Goal: Task Accomplishment & Management: Manage account settings

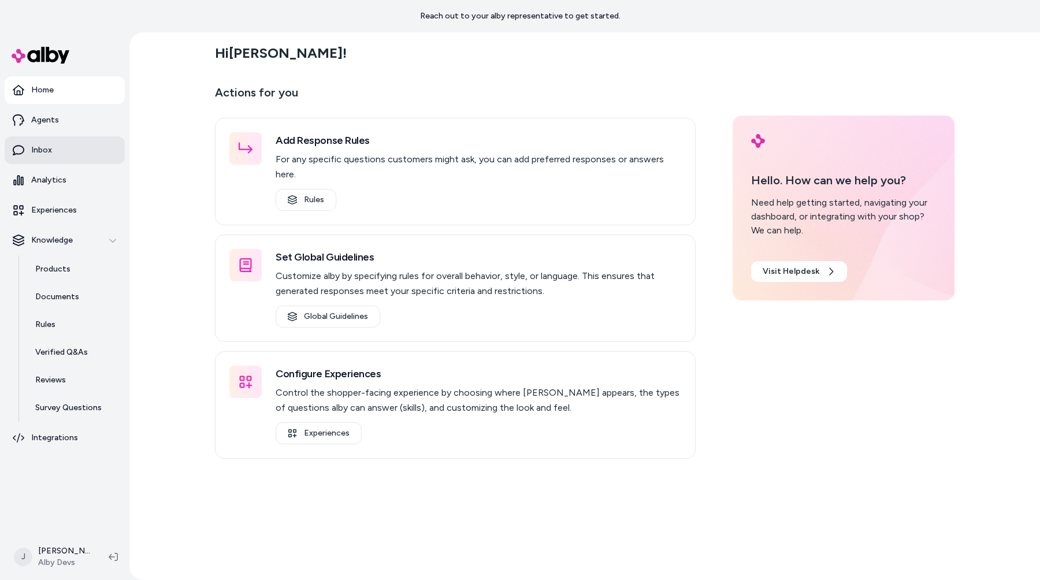
click at [88, 153] on link "Inbox" at bounding box center [65, 150] width 120 height 28
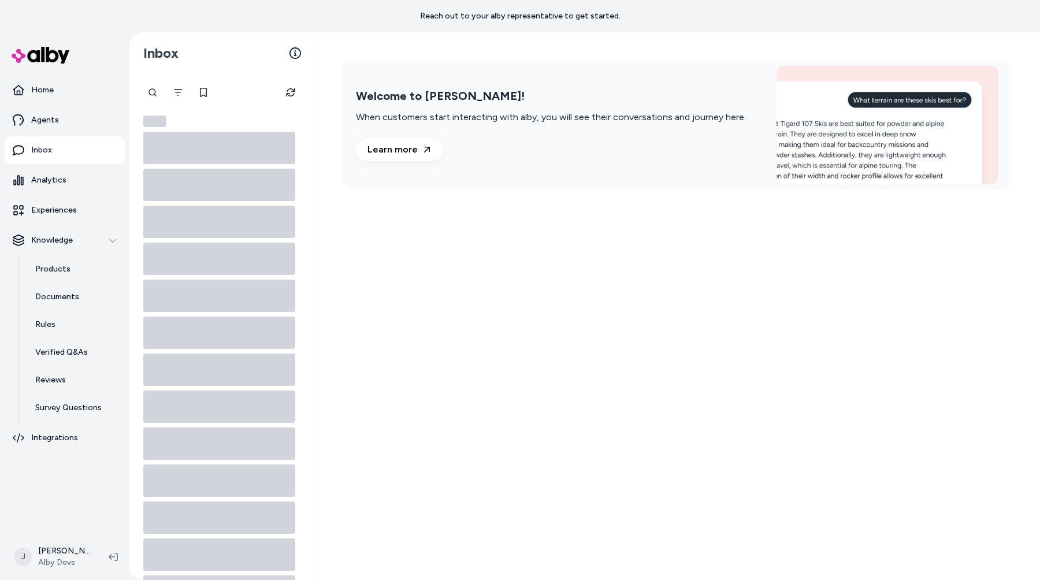
click at [478, 337] on div "Welcome to alby! When customers start interacting with alby, you will see their…" at bounding box center [677, 306] width 726 height 548
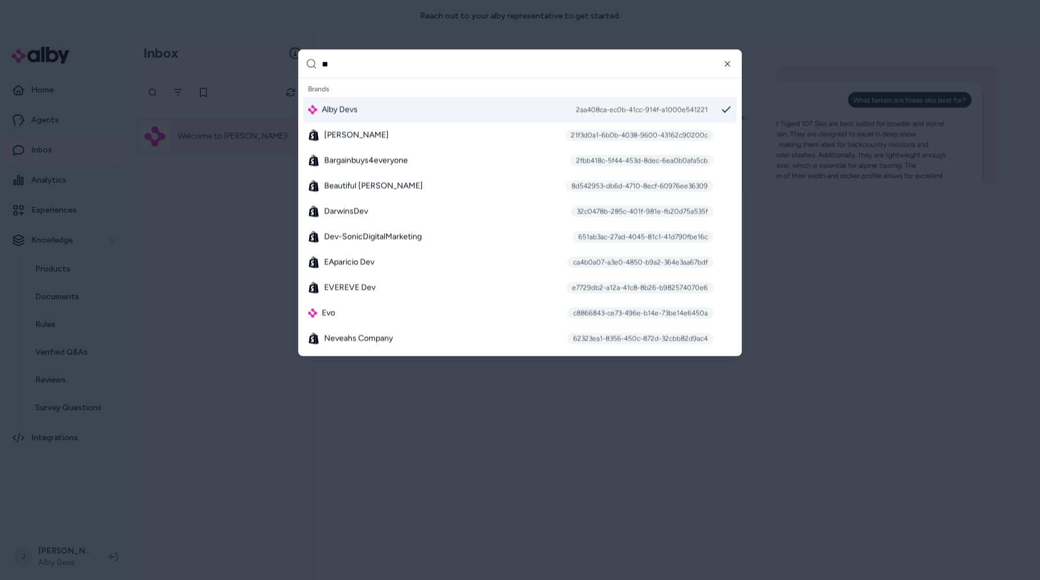
type input "***"
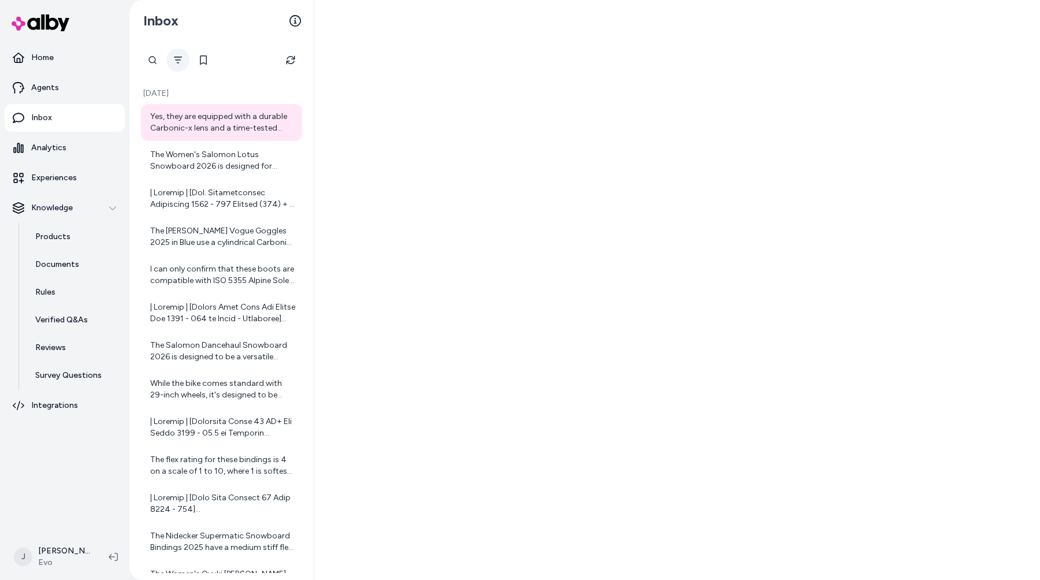
click at [185, 58] on button "Filter" at bounding box center [177, 60] width 23 height 23
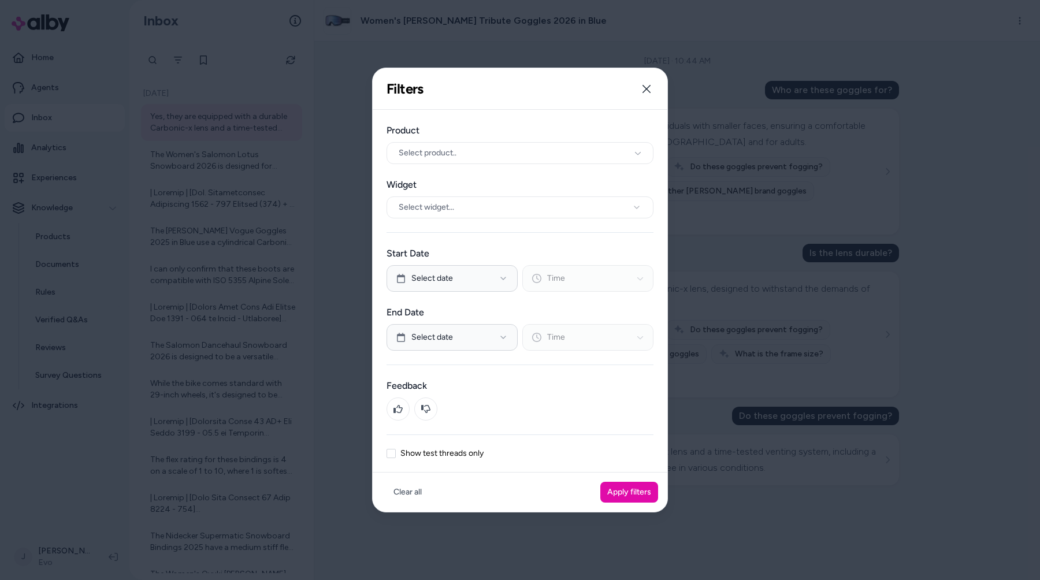
click at [455, 451] on label "Show test threads only" at bounding box center [441, 453] width 83 height 8
click at [396, 451] on button "Show test threads only" at bounding box center [390, 453] width 9 height 9
click at [641, 485] on button "Apply filters" at bounding box center [629, 492] width 58 height 21
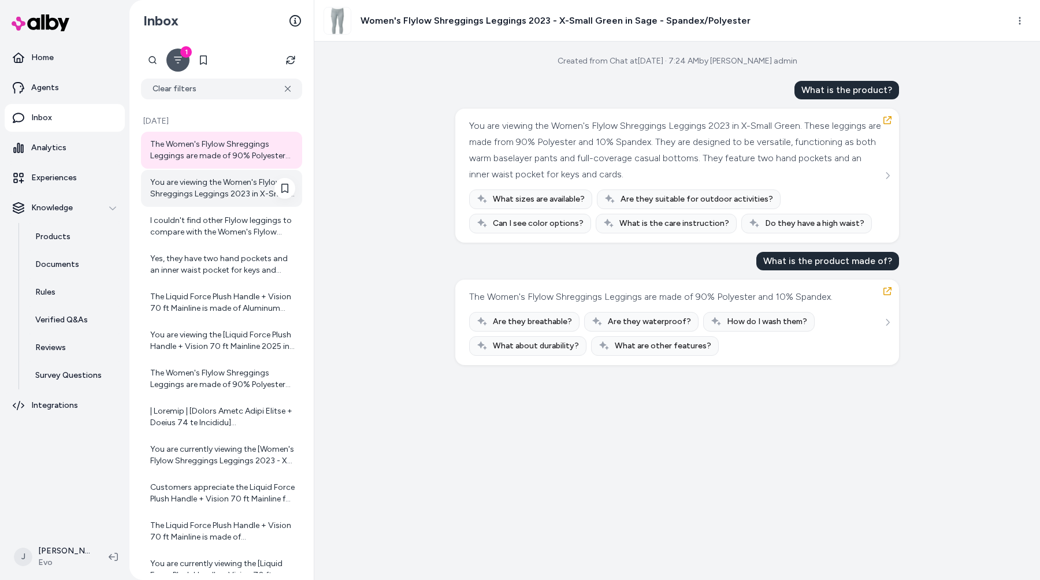
click at [208, 194] on div "You are viewing the Women's Flylow Shreggings Leggings 2023 in X-Small Green. T…" at bounding box center [222, 188] width 145 height 23
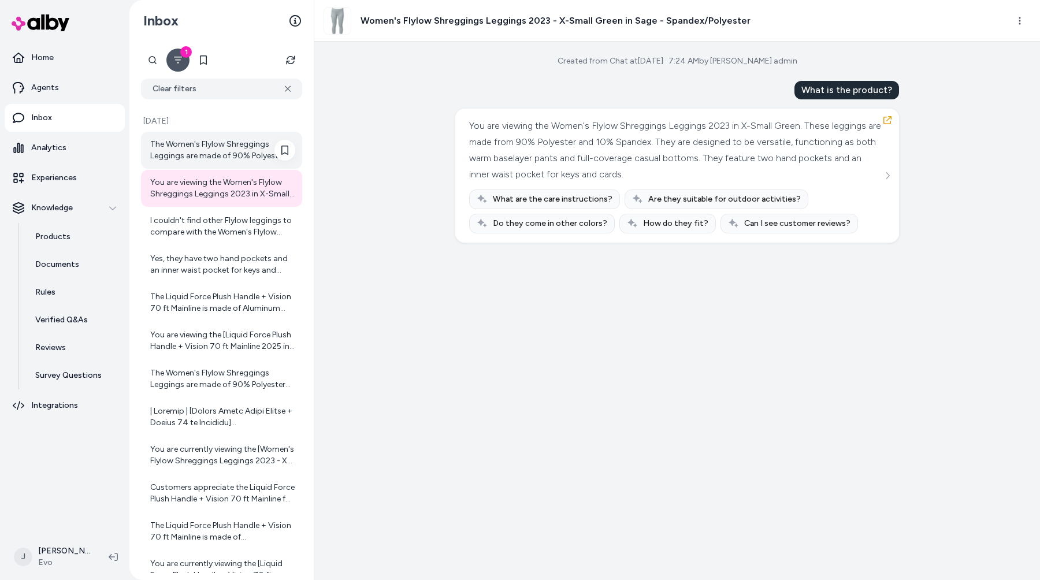
click at [214, 147] on div "The Women's Flylow Shreggings Leggings are made of 90% Polyester and 10% Spande…" at bounding box center [222, 150] width 145 height 23
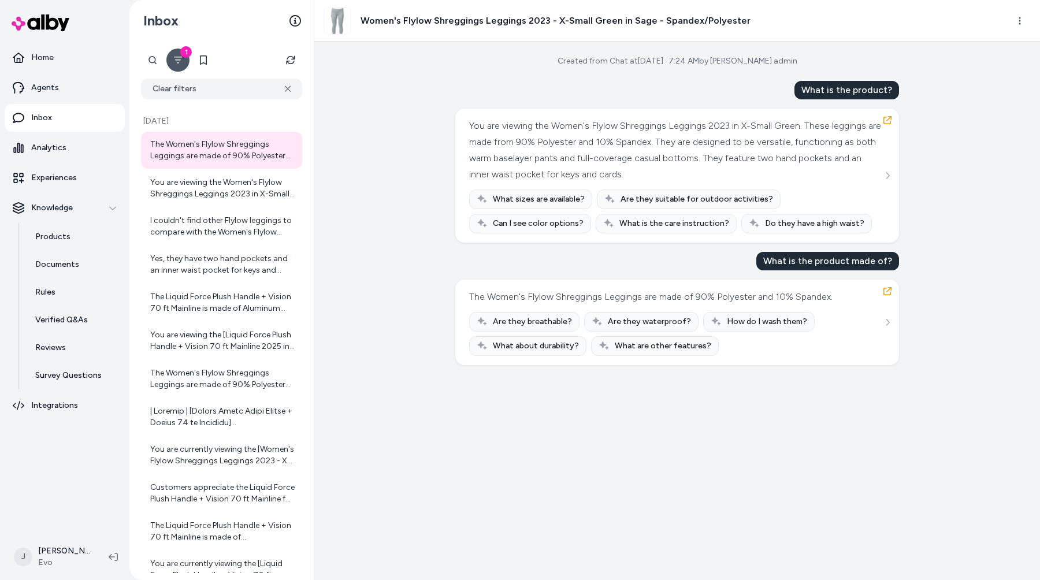
click at [177, 61] on icon "Filter" at bounding box center [177, 59] width 9 height 9
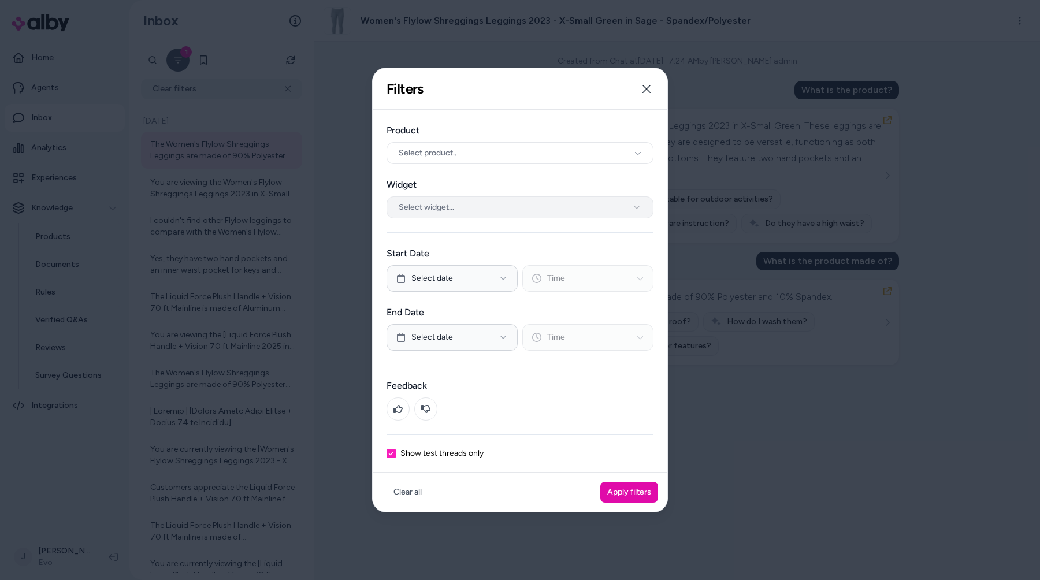
click at [467, 205] on button "Select widget..." at bounding box center [519, 207] width 267 height 22
click at [637, 493] on button "Apply filters" at bounding box center [629, 492] width 58 height 21
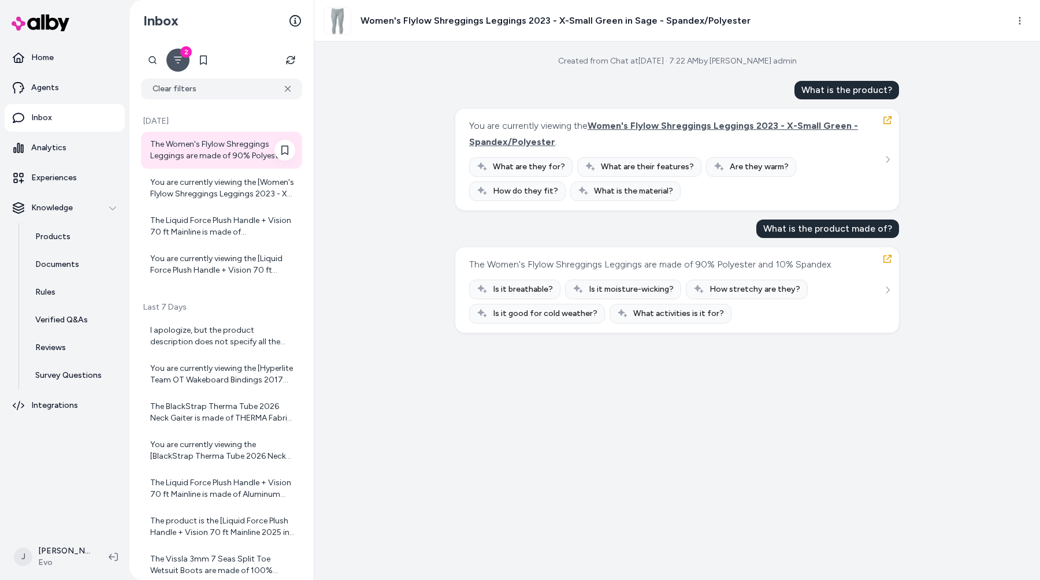
click at [207, 140] on div "The Women's Flylow Shreggings Leggings are made of 90% Polyester and 10% Spande…" at bounding box center [222, 150] width 145 height 23
click at [202, 195] on div "You are currently viewing the [Women's Flylow Shreggings Leggings 2023 - X-Smal…" at bounding box center [222, 188] width 145 height 23
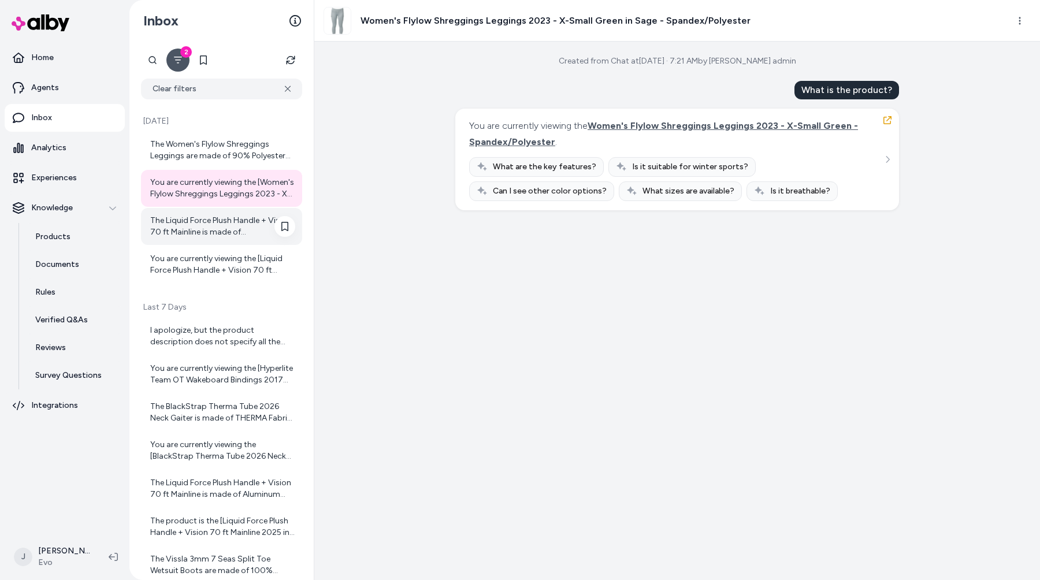
click at [206, 240] on div "The Liquid Force Plush Handle + Vision 70 ft Mainline is made of Aluminum/Suede." at bounding box center [221, 226] width 161 height 37
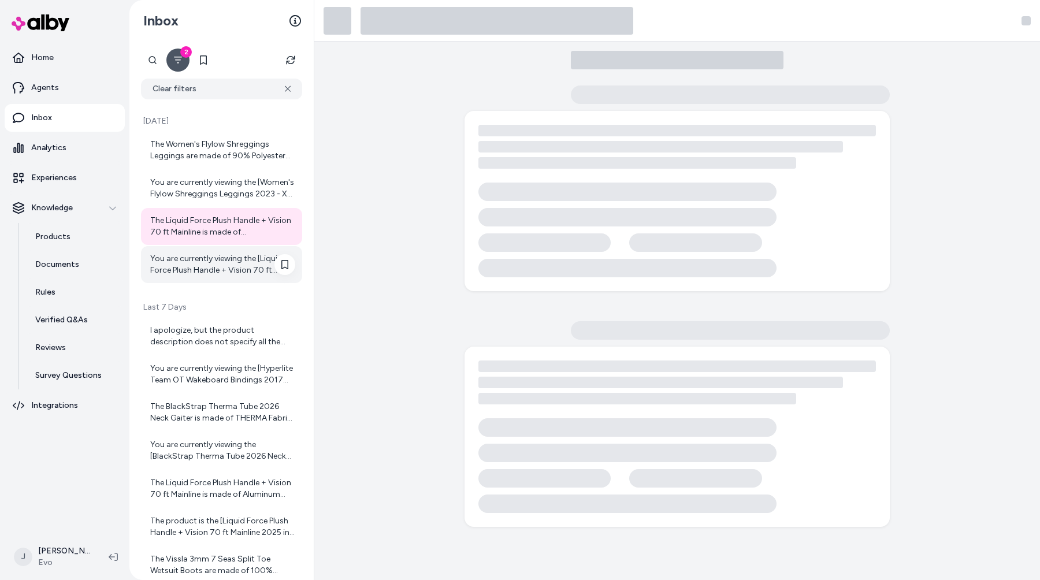
click at [214, 273] on div "You are currently viewing the [Liquid Force Plush Handle + Vision 70 ft Mainlin…" at bounding box center [222, 264] width 145 height 23
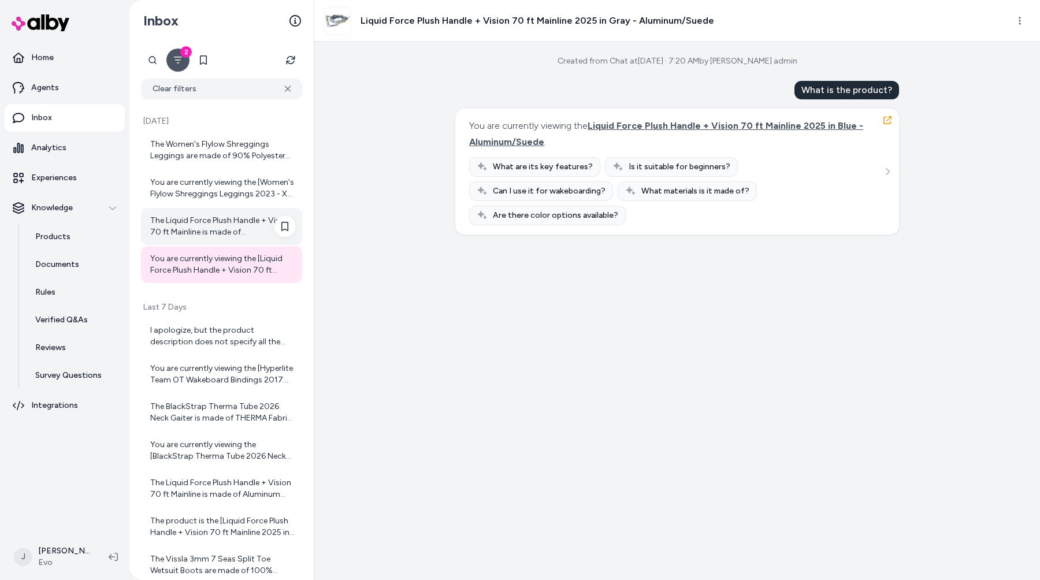
click at [211, 225] on div "The Liquid Force Plush Handle + Vision 70 ft Mainline is made of Aluminum/Suede." at bounding box center [222, 226] width 145 height 23
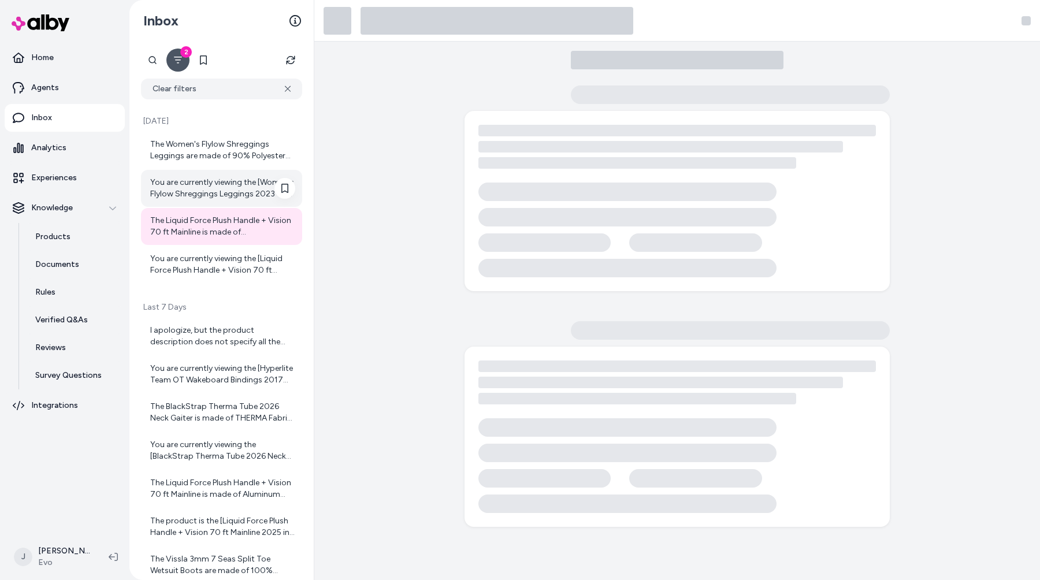
click at [207, 180] on div "You are currently viewing the [Women's Flylow Shreggings Leggings 2023 - X-Smal…" at bounding box center [222, 188] width 145 height 23
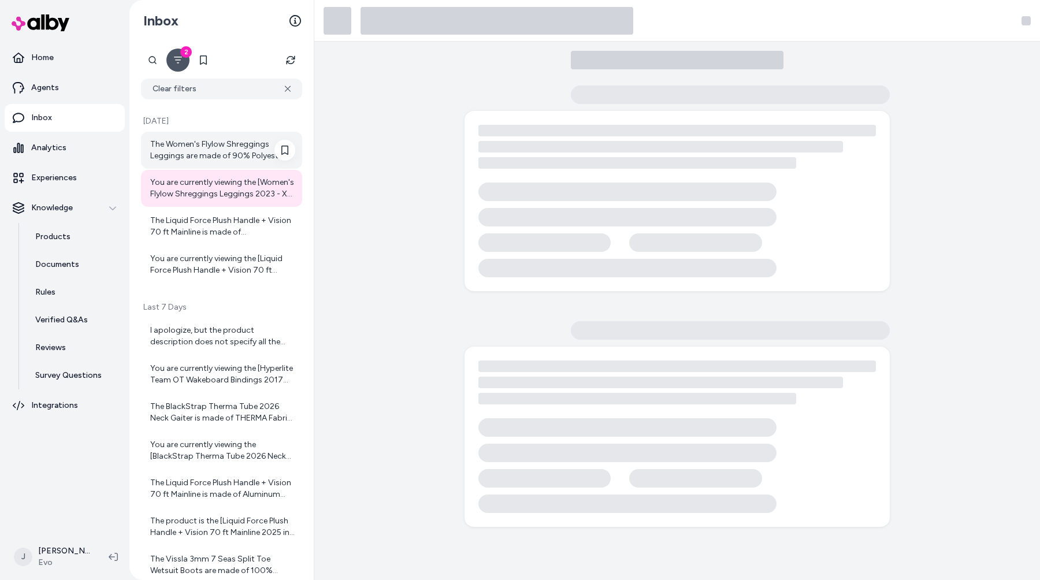
click at [209, 139] on div "The Women's Flylow Shreggings Leggings are made of 90% Polyester and 10% Spande…" at bounding box center [222, 150] width 145 height 23
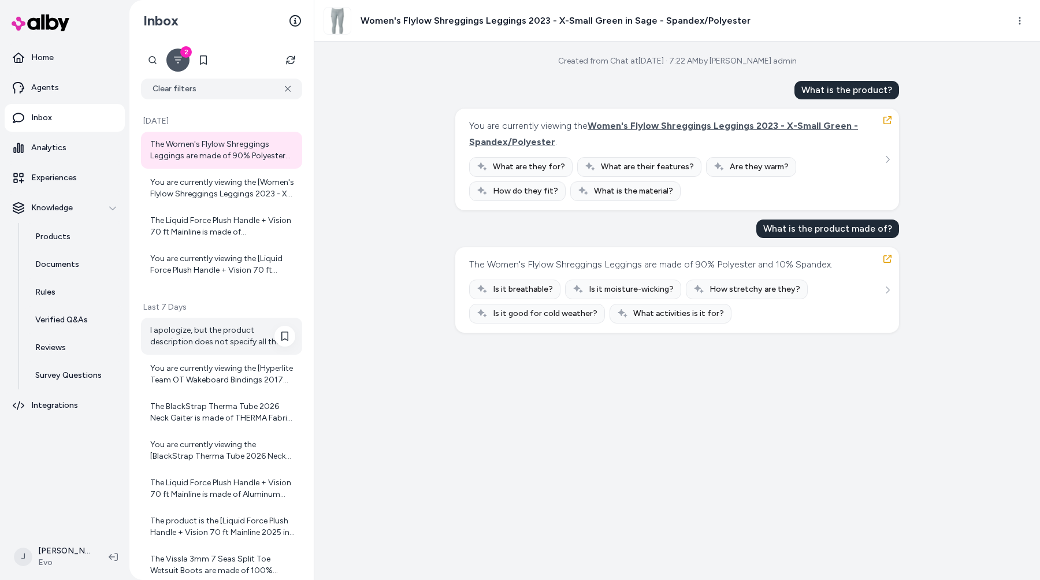
click at [215, 345] on div "I apologize, but the product description does not specify all the materials use…" at bounding box center [222, 336] width 145 height 23
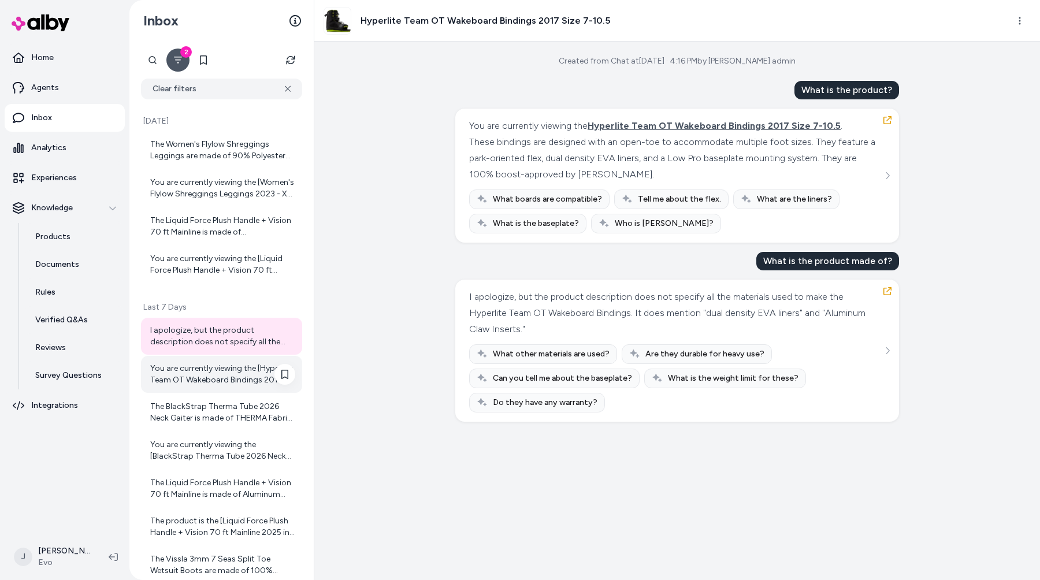
click at [215, 374] on div "You are currently viewing the [Hyperlite Team OT Wakeboard Bindings 2017 Size 7…" at bounding box center [222, 374] width 145 height 23
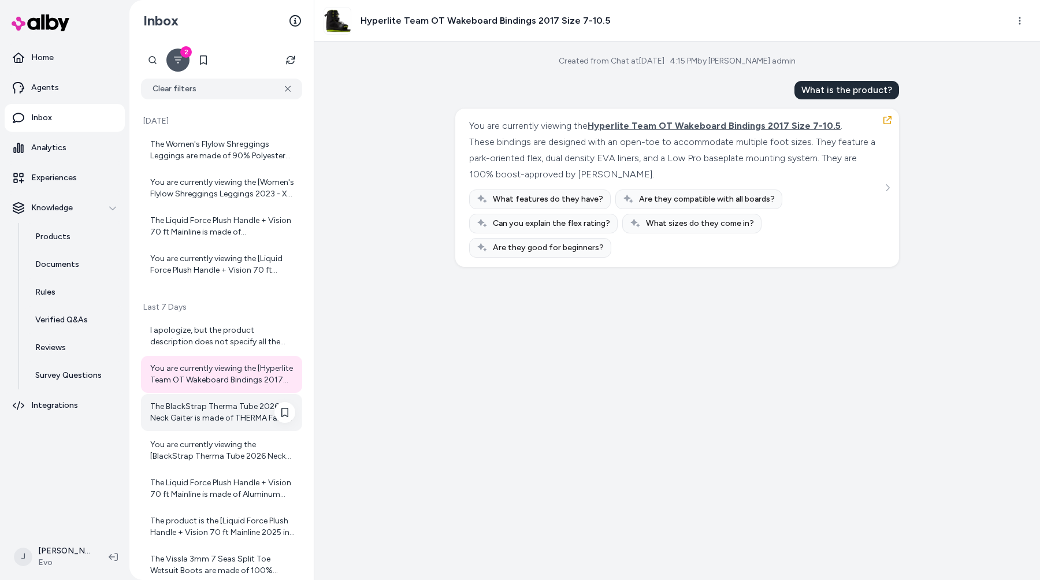
click at [218, 416] on div "The BlackStrap Therma Tube 2026 Neck Gaiter is made of THERMA Fabric. This midw…" at bounding box center [222, 412] width 145 height 23
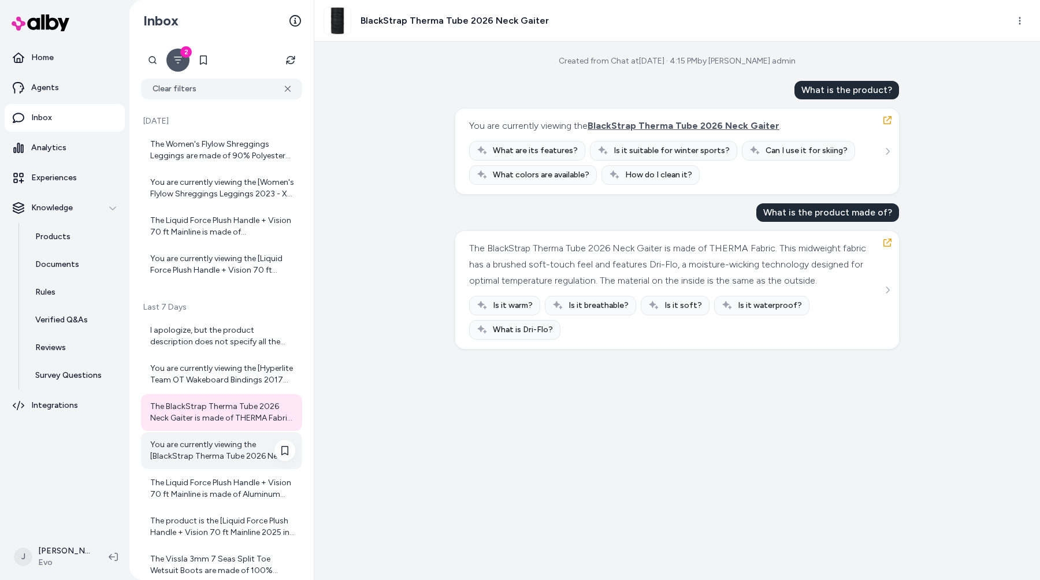
click at [224, 460] on div "You are currently viewing the [BlackStrap Therma Tube 2026 Neck Gaiter]([URL][D…" at bounding box center [222, 450] width 145 height 23
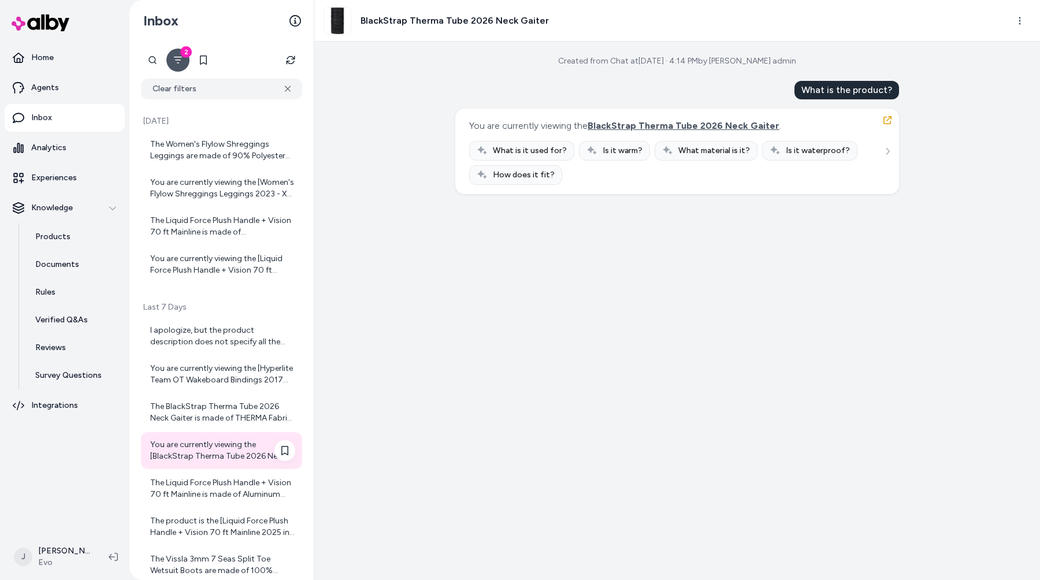
scroll to position [171, 0]
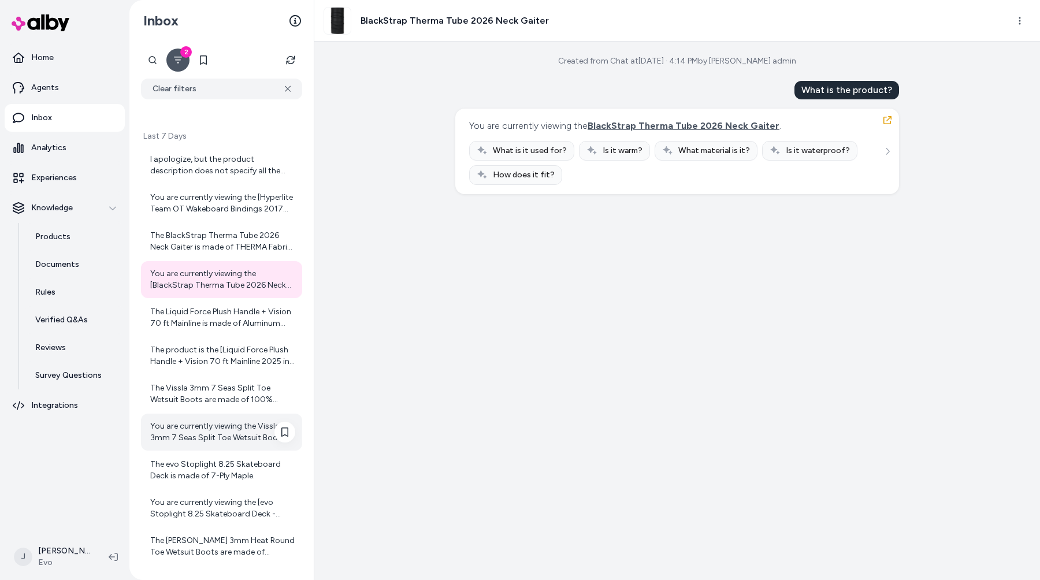
click at [190, 421] on div "You are currently viewing the Vissla 3mm 7 Seas Split Toe Wetsuit Boots 2025 - …" at bounding box center [222, 432] width 145 height 23
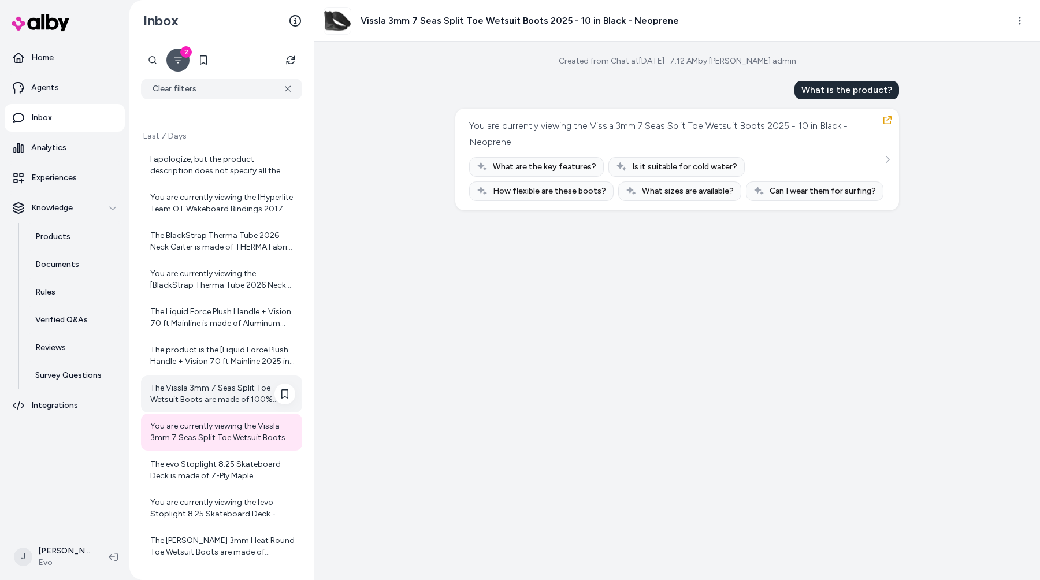
click at [195, 392] on div "The Vissla 3mm 7 Seas Split Toe Wetsuit Boots are made of 100% Super Stretch Ne…" at bounding box center [222, 393] width 145 height 23
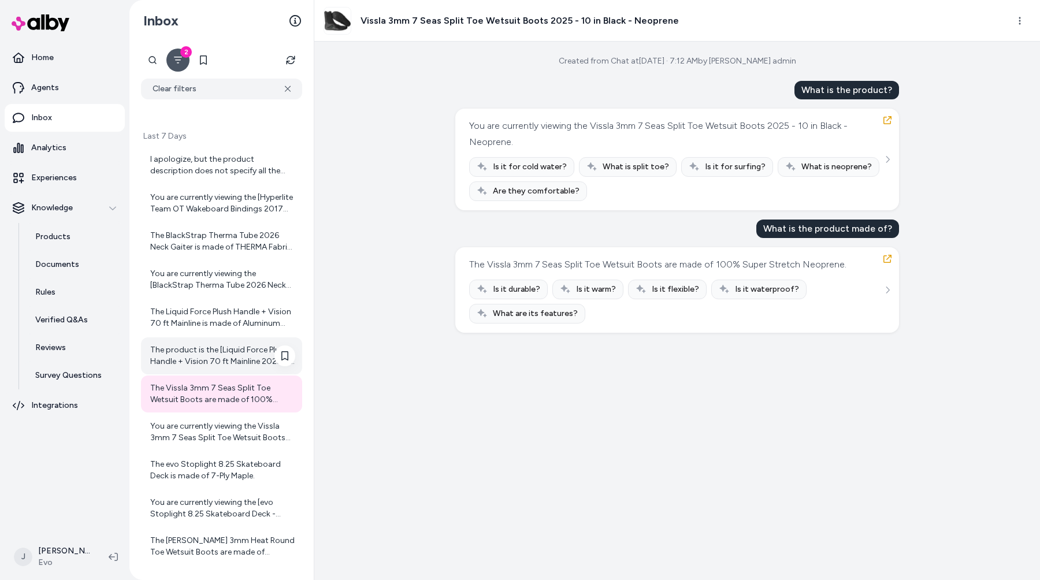
click at [204, 357] on div "The product is the [Liquid Force Plush Handle + Vision 70 ft Mainline 2025 in B…" at bounding box center [222, 355] width 145 height 23
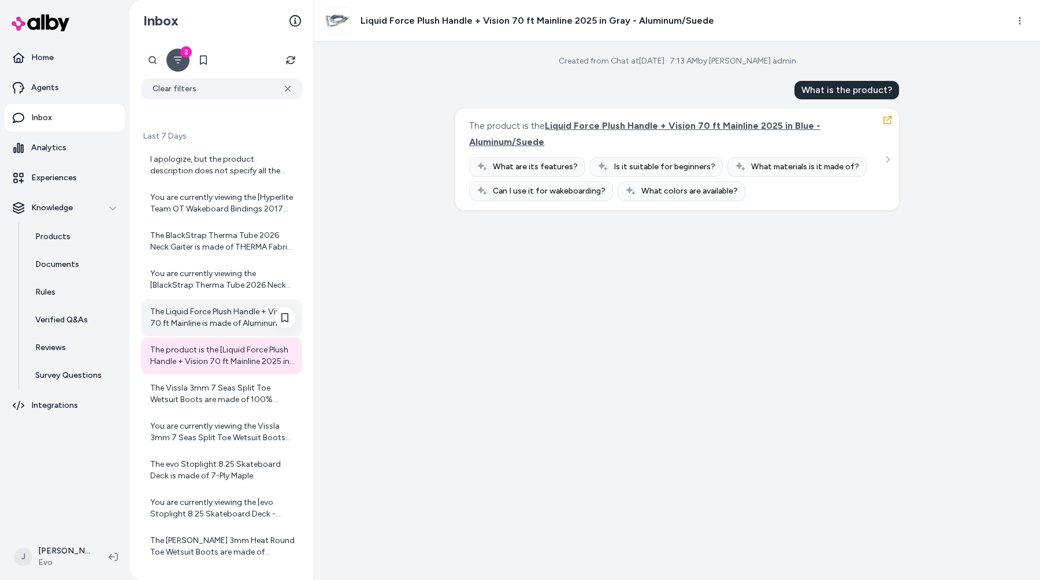
click at [203, 329] on div "The Liquid Force Plush Handle + Vision 70 ft Mainline is made of Aluminum and S…" at bounding box center [222, 317] width 145 height 23
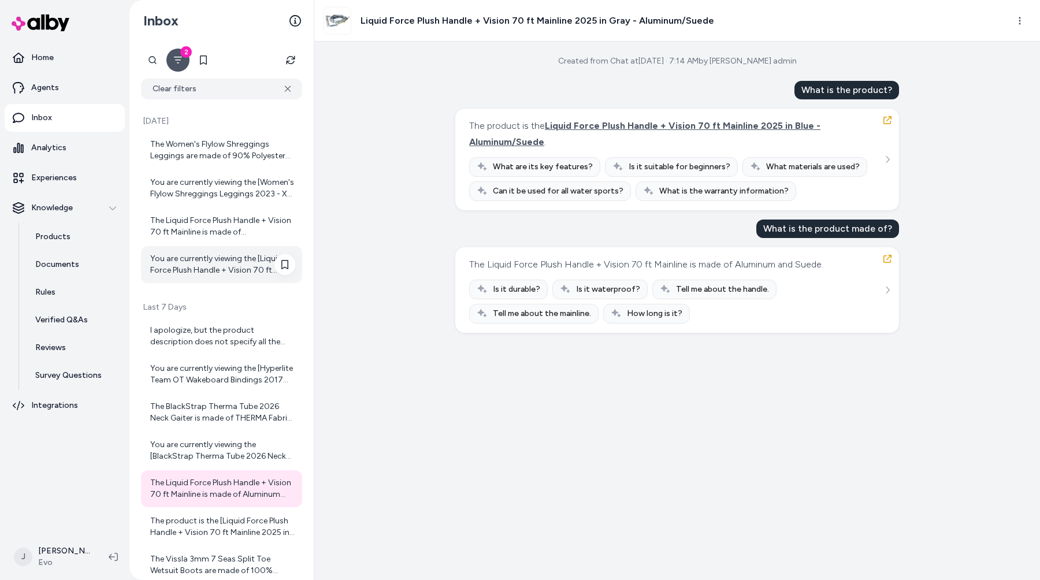
click at [202, 281] on div "You are currently viewing the [Liquid Force Plush Handle + Vision 70 ft Mainlin…" at bounding box center [221, 264] width 161 height 37
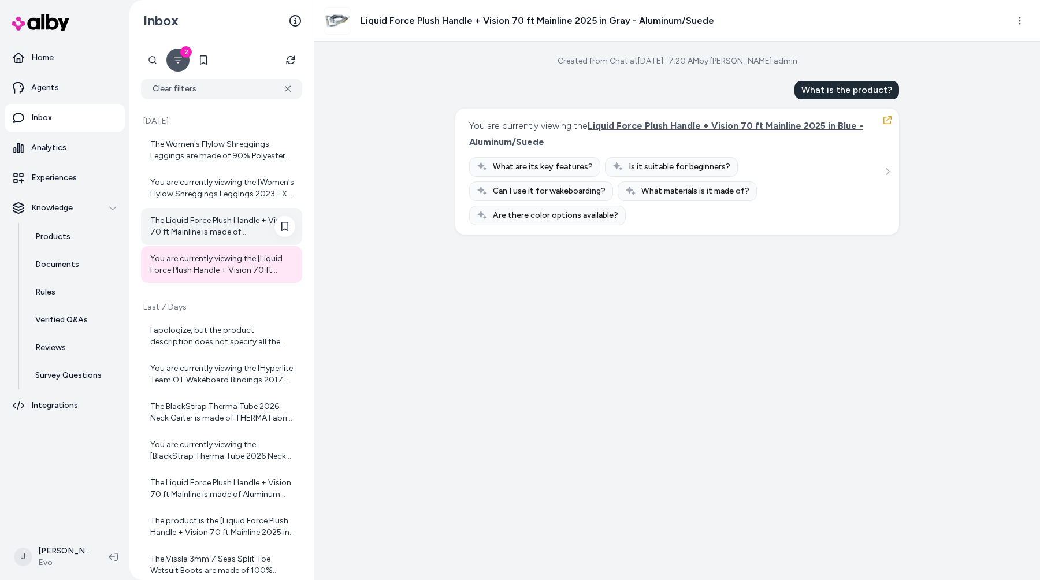
click at [199, 237] on div "The Liquid Force Plush Handle + Vision 70 ft Mainline is made of Aluminum/Suede." at bounding box center [222, 226] width 145 height 23
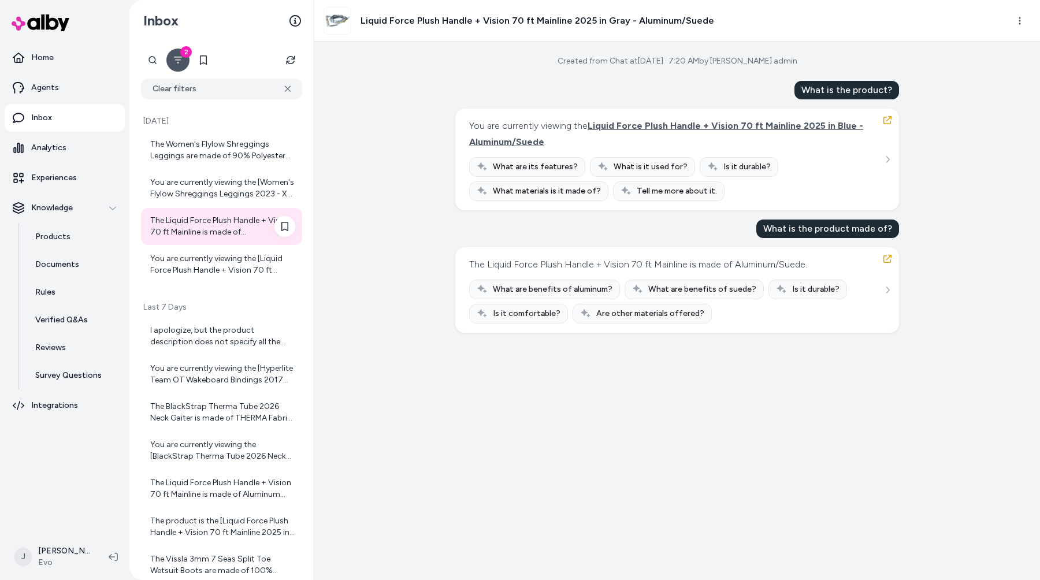
click at [196, 219] on div "The Liquid Force Plush Handle + Vision 70 ft Mainline is made of Aluminum/Suede." at bounding box center [222, 226] width 145 height 23
click at [200, 192] on div "You are currently viewing the [Women's Flylow Shreggings Leggings 2023 - X-Smal…" at bounding box center [222, 188] width 145 height 23
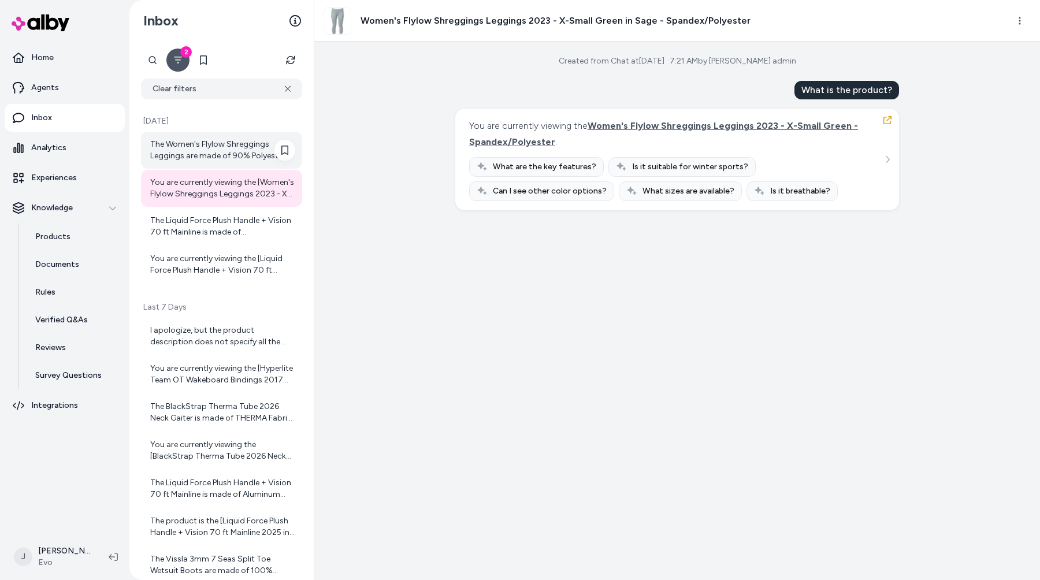
click at [199, 165] on div "The Women's Flylow Shreggings Leggings are made of 90% Polyester and 10% Spande…" at bounding box center [221, 150] width 161 height 37
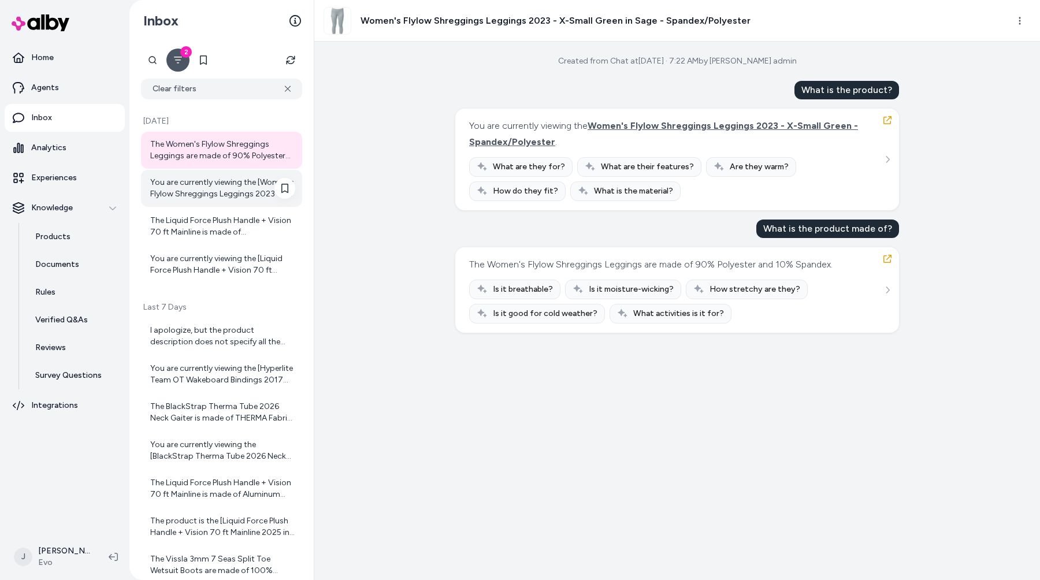
click at [198, 197] on div "You are currently viewing the [Women's Flylow Shreggings Leggings 2023 - X-Smal…" at bounding box center [222, 188] width 145 height 23
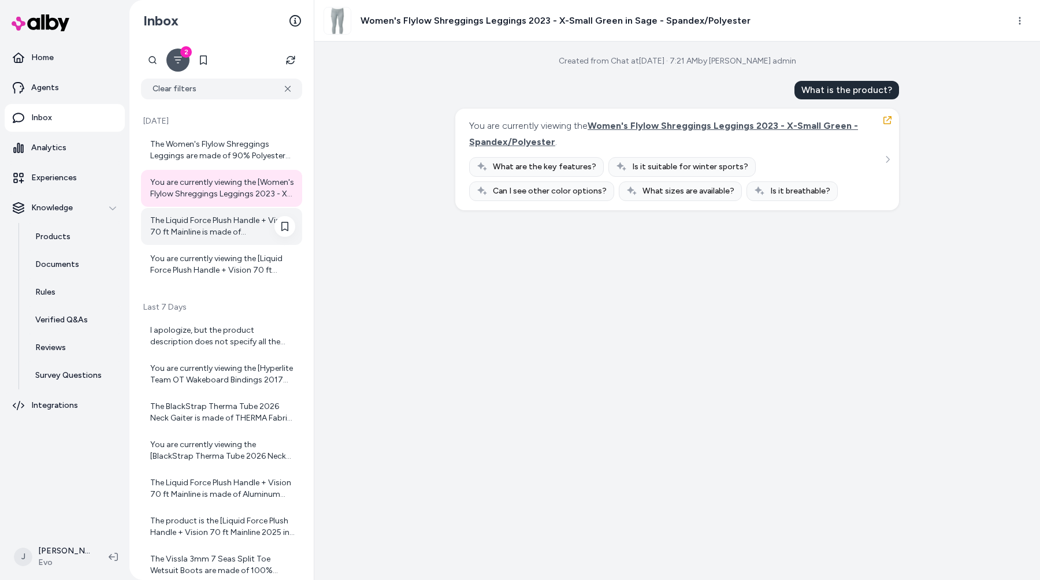
click at [203, 243] on div "The Liquid Force Plush Handle + Vision 70 ft Mainline is made of Aluminum/Suede." at bounding box center [221, 226] width 161 height 37
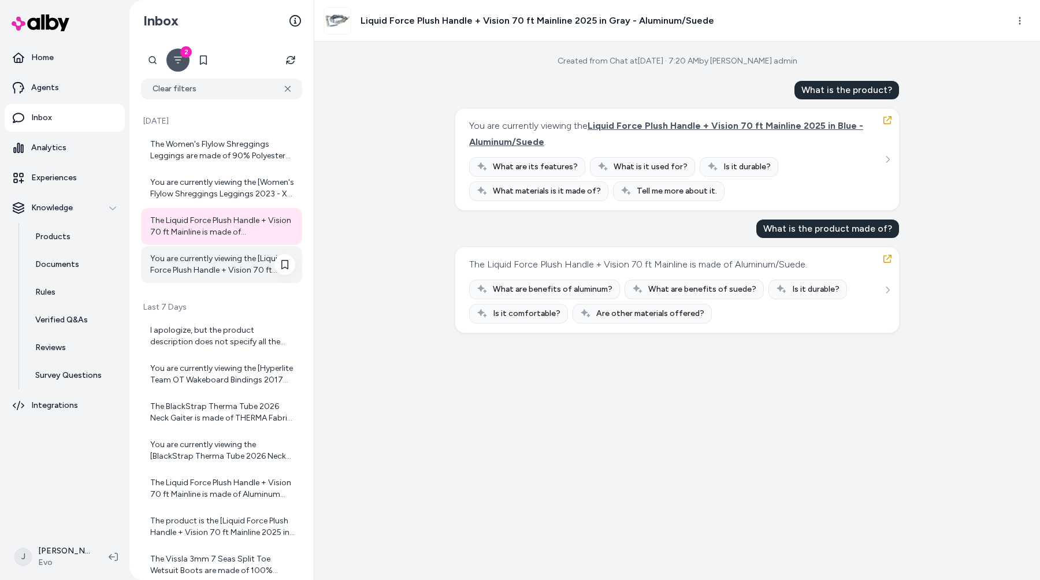
click at [203, 277] on div "You are currently viewing the [Liquid Force Plush Handle + Vision 70 ft Mainlin…" at bounding box center [221, 264] width 161 height 37
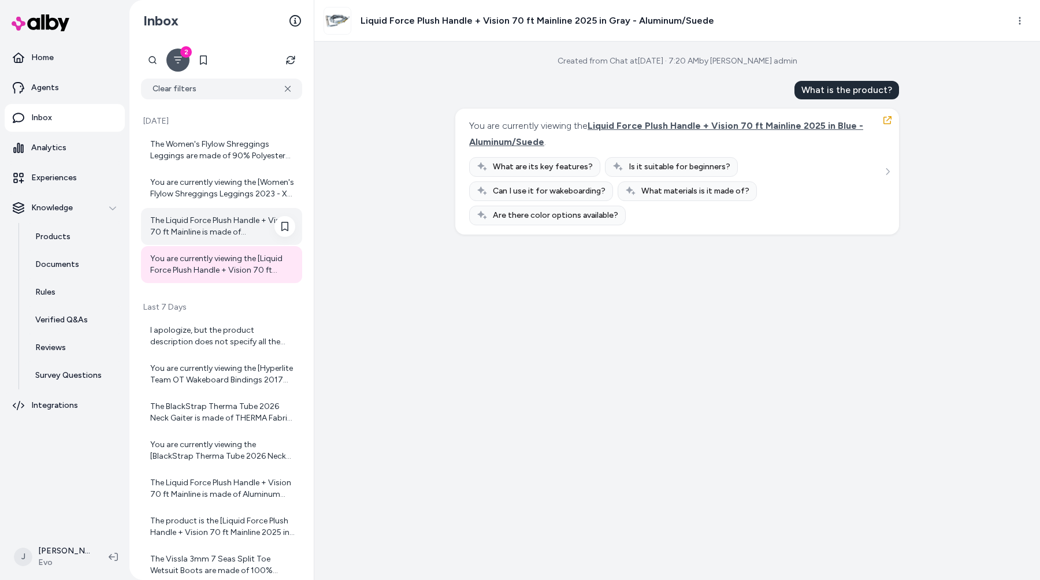
click at [201, 238] on div "The Liquid Force Plush Handle + Vision 70 ft Mainline is made of Aluminum/Suede." at bounding box center [221, 226] width 161 height 37
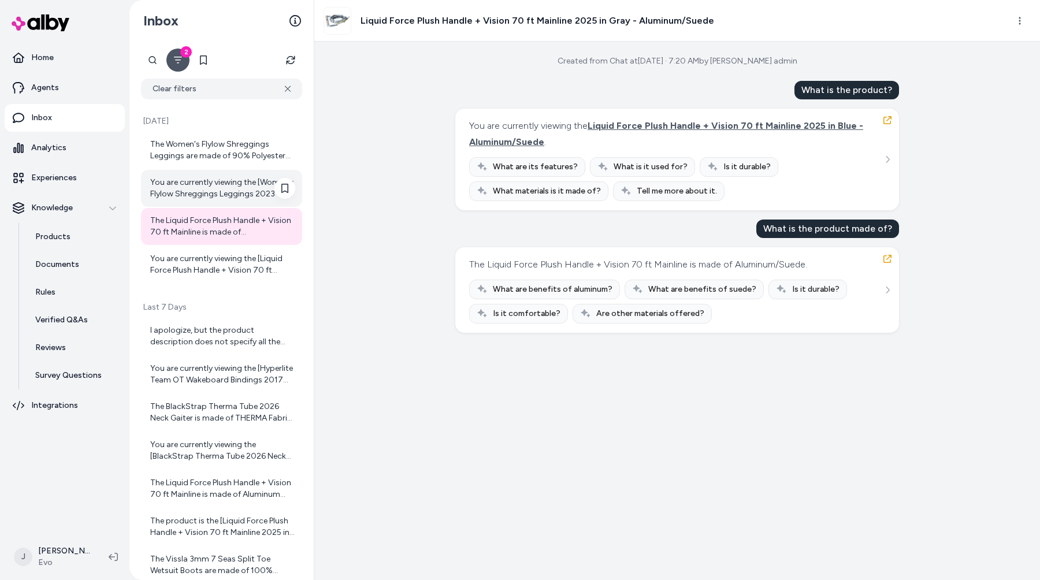
click at [200, 204] on div "You are currently viewing the [Women's Flylow Shreggings Leggings 2023 - X-Smal…" at bounding box center [221, 188] width 161 height 37
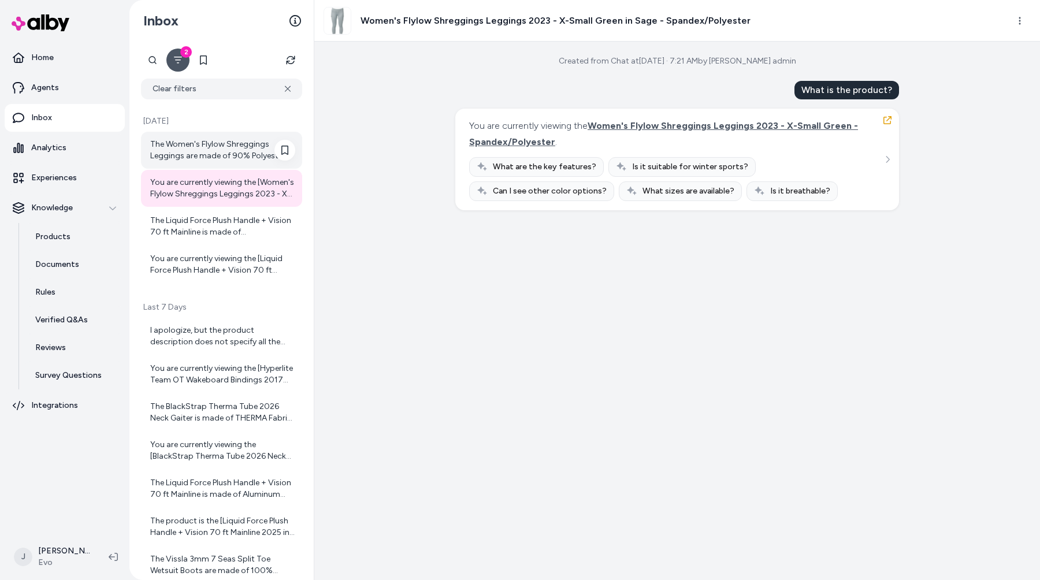
click at [196, 165] on div "The Women's Flylow Shreggings Leggings are made of 90% Polyester and 10% Spande…" at bounding box center [221, 150] width 161 height 37
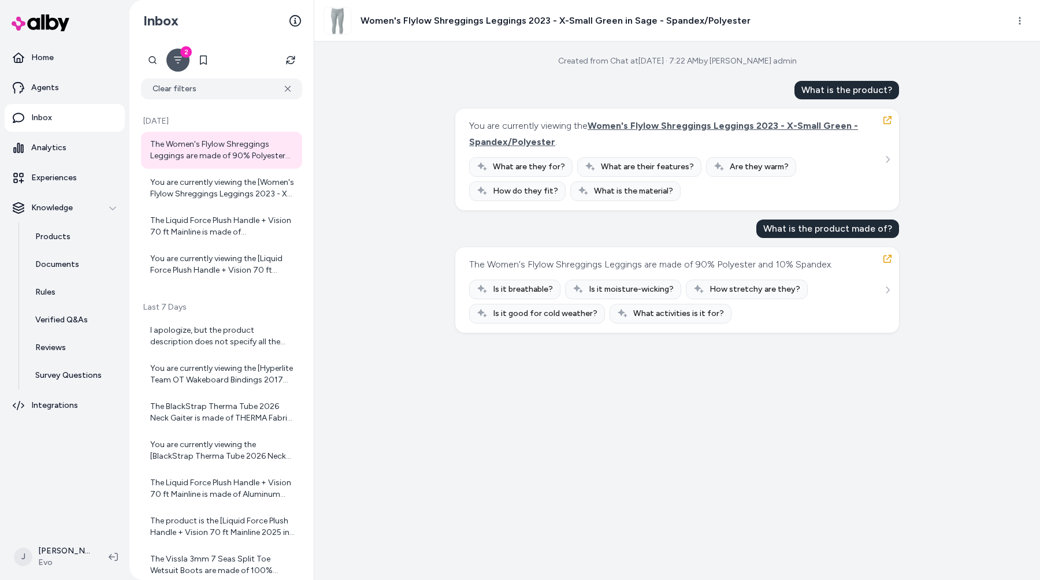
click at [222, 101] on div "2 Clear filters [DATE] The Women's Flylow Shreggings Leggings are made of 90% P…" at bounding box center [221, 311] width 184 height 538
click at [219, 87] on button "Clear filters" at bounding box center [221, 89] width 161 height 21
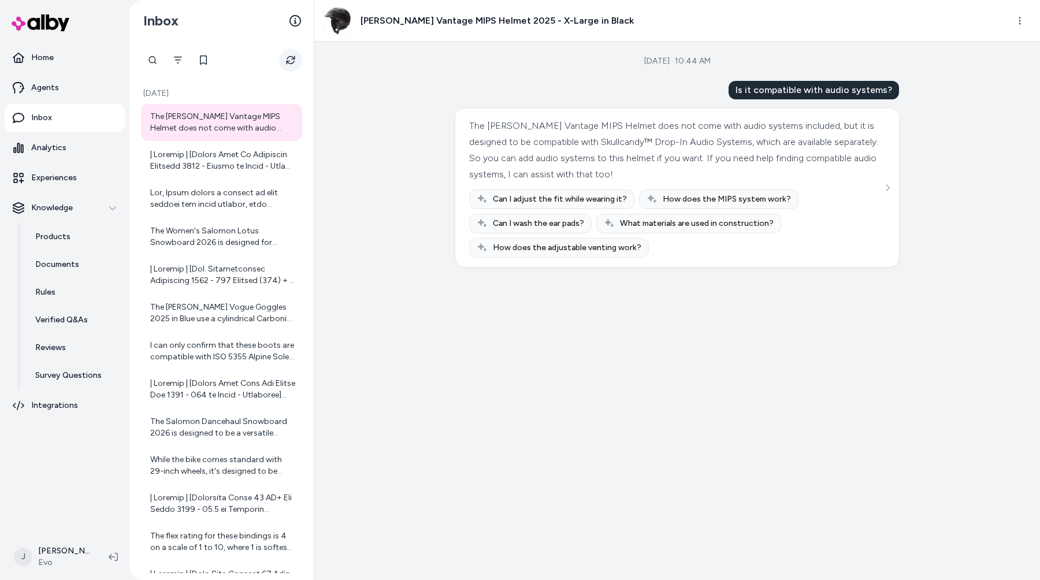
click at [284, 61] on button "Refresh" at bounding box center [290, 60] width 23 height 23
click at [305, 11] on div "Inbox" at bounding box center [221, 21] width 184 height 42
click at [295, 21] on icon at bounding box center [295, 21] width 12 height 12
click at [422, 225] on div "[DATE] · 10:44 AM Is it compatible with audio systems? The [PERSON_NAME] Vantag…" at bounding box center [677, 311] width 726 height 538
